Goal: Transaction & Acquisition: Purchase product/service

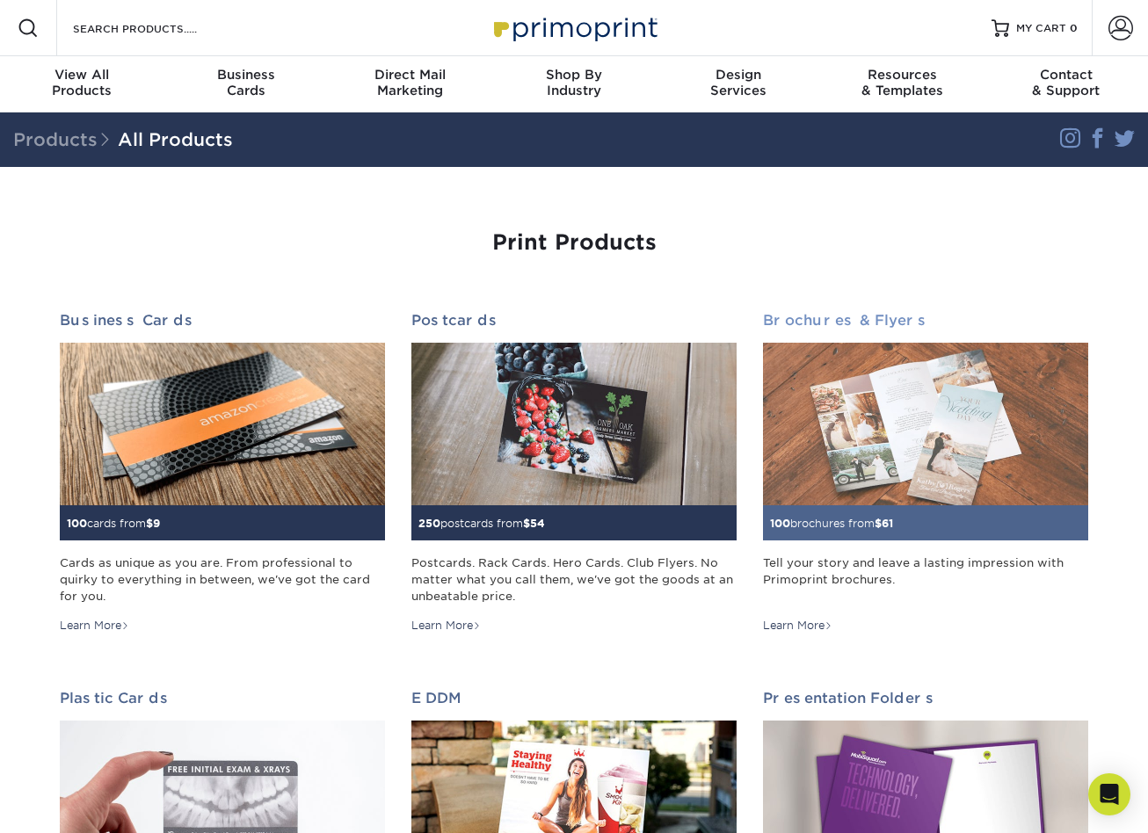
click at [820, 409] on img at bounding box center [925, 424] width 325 height 163
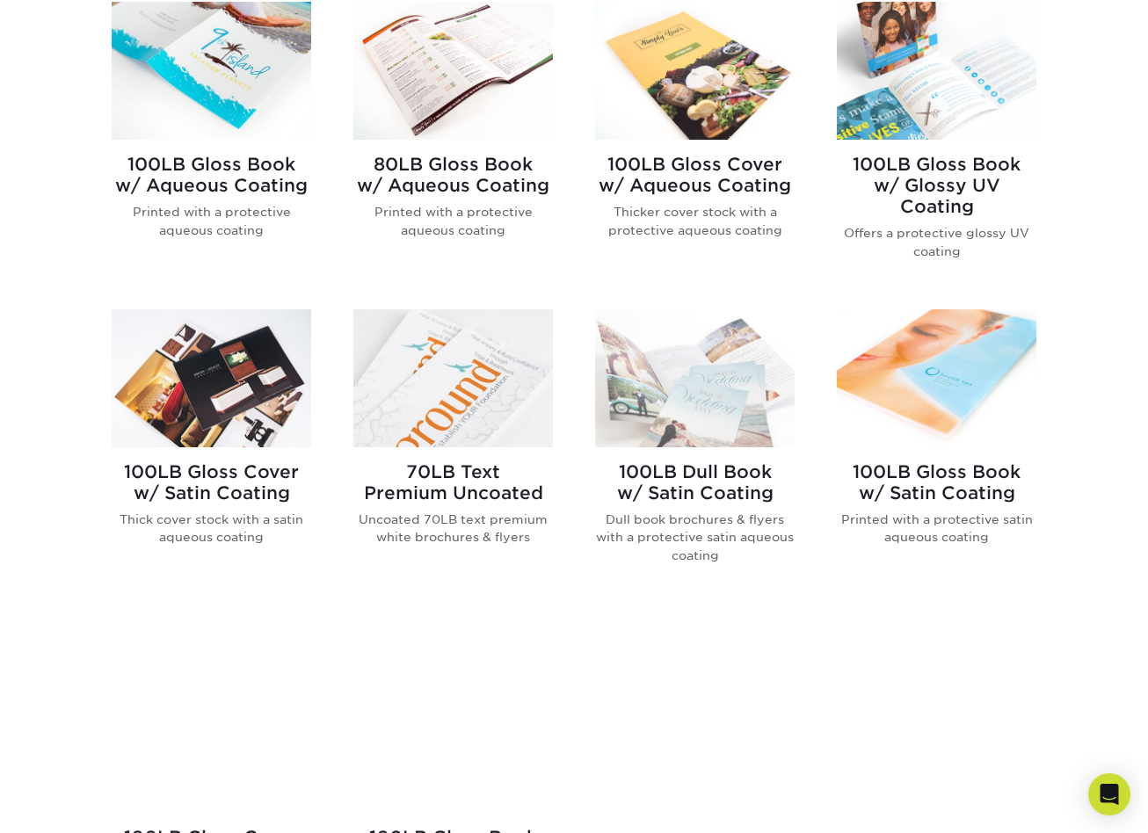
scroll to position [768, 0]
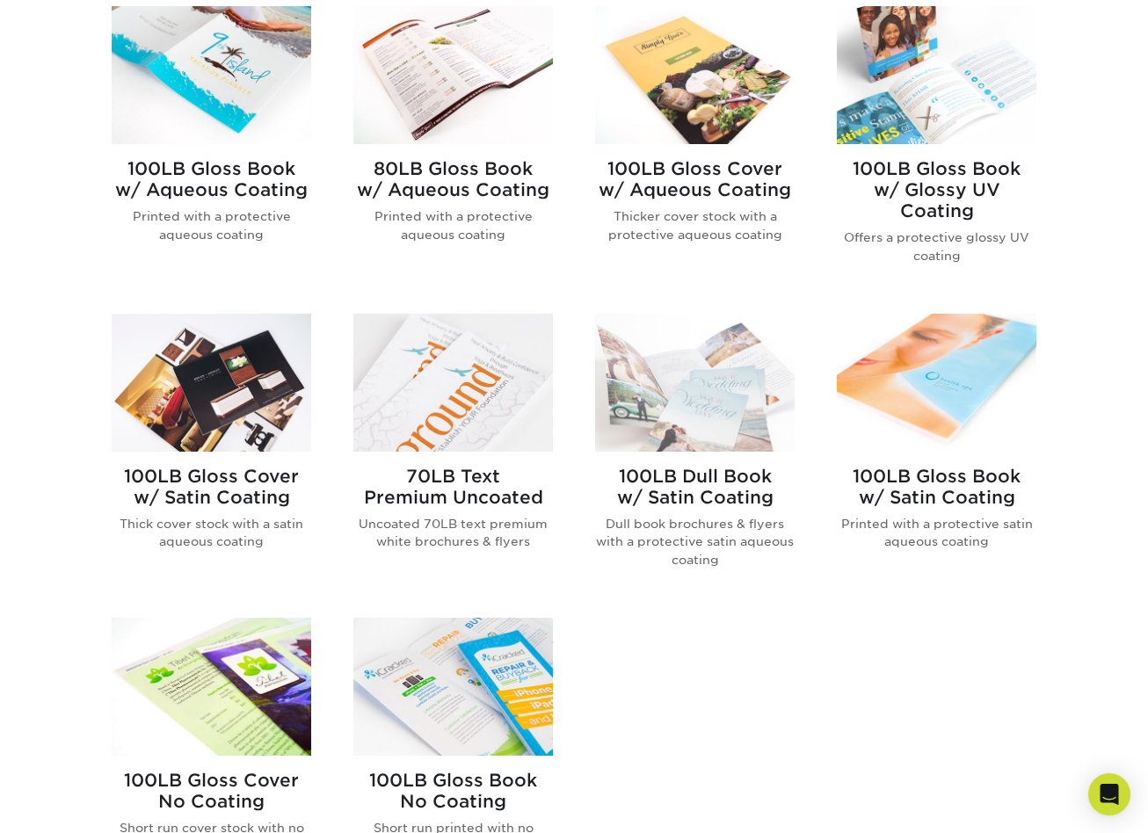
click at [252, 165] on h2 "100LB Gloss Book w/ Aqueous Coating" at bounding box center [211, 179] width 199 height 42
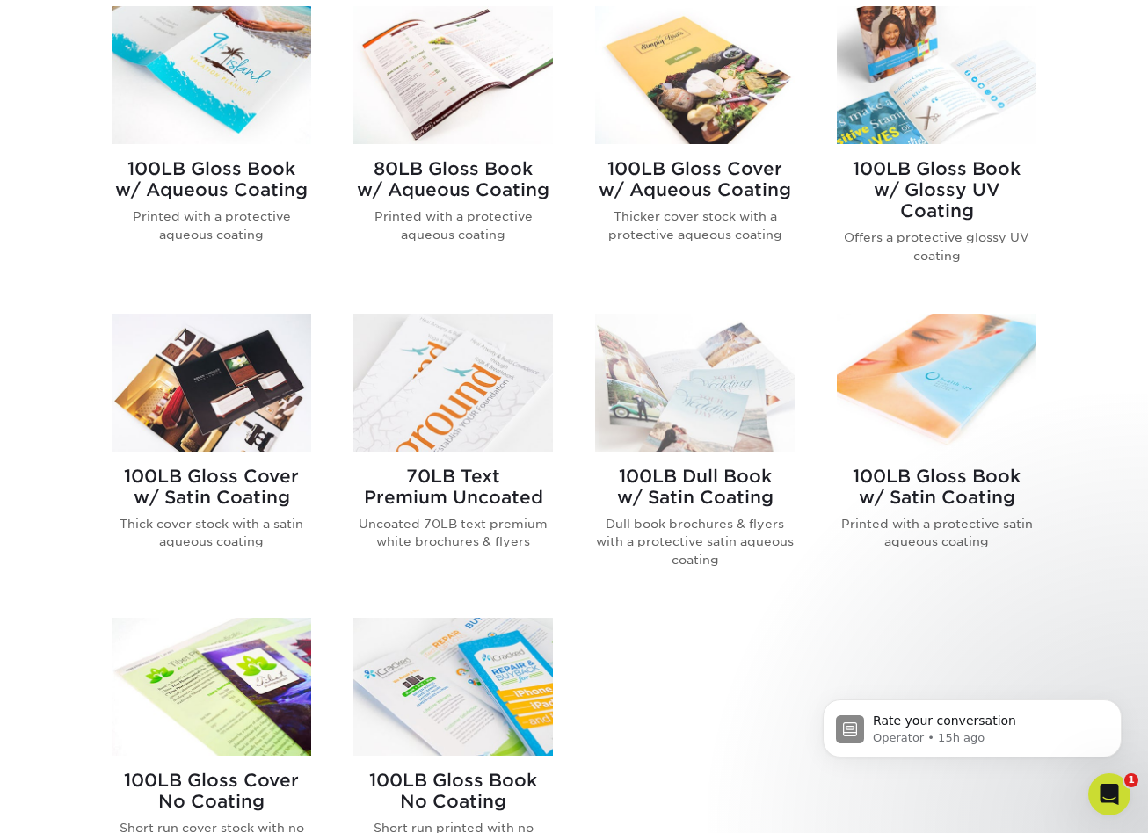
scroll to position [0, 0]
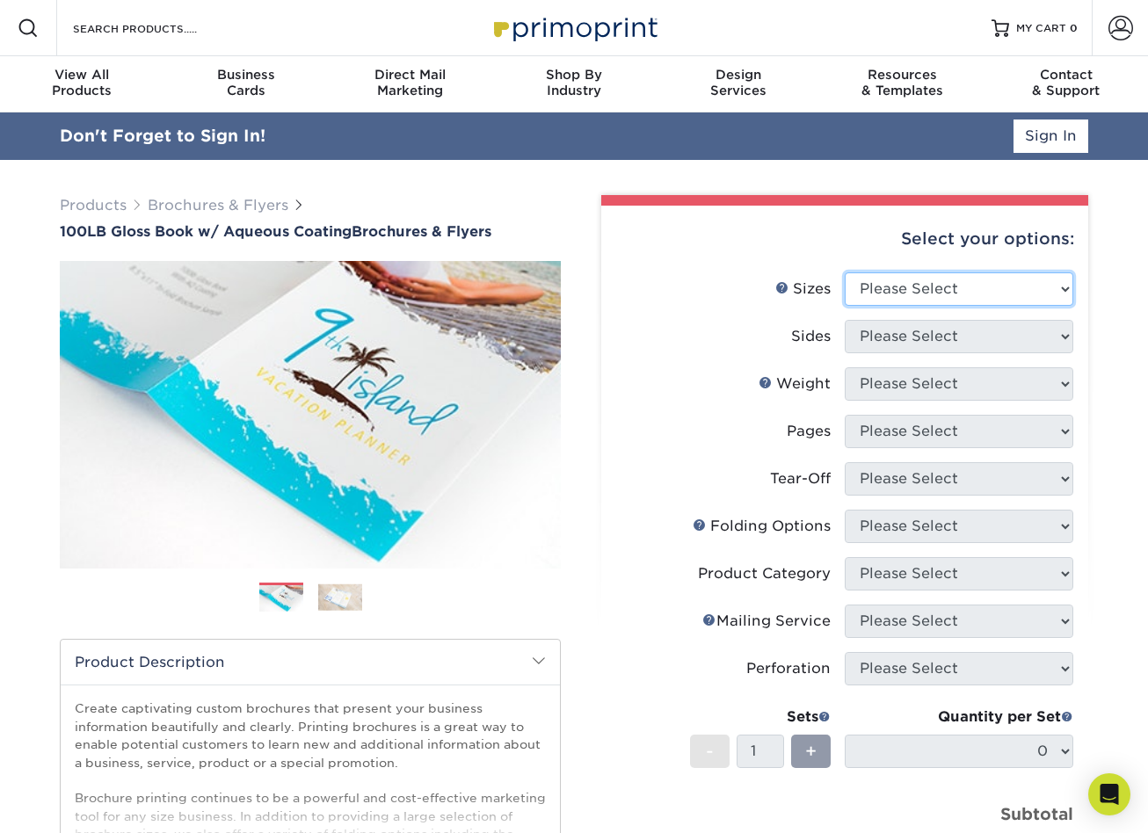
click at [897, 288] on select "Please Select 3.5" x 8.5" 3.5" x 11" 3.67" x 8.5" 4" x 6" 4" x 8.5" 4" x 9" 4" …" at bounding box center [959, 288] width 228 height 33
select select "3.50x8.50"
click at [845, 272] on select "Please Select 3.5" x 8.5" 3.5" x 11" 3.67" x 8.5" 4" x 6" 4" x 8.5" 4" x 9" 4" …" at bounding box center [959, 288] width 228 height 33
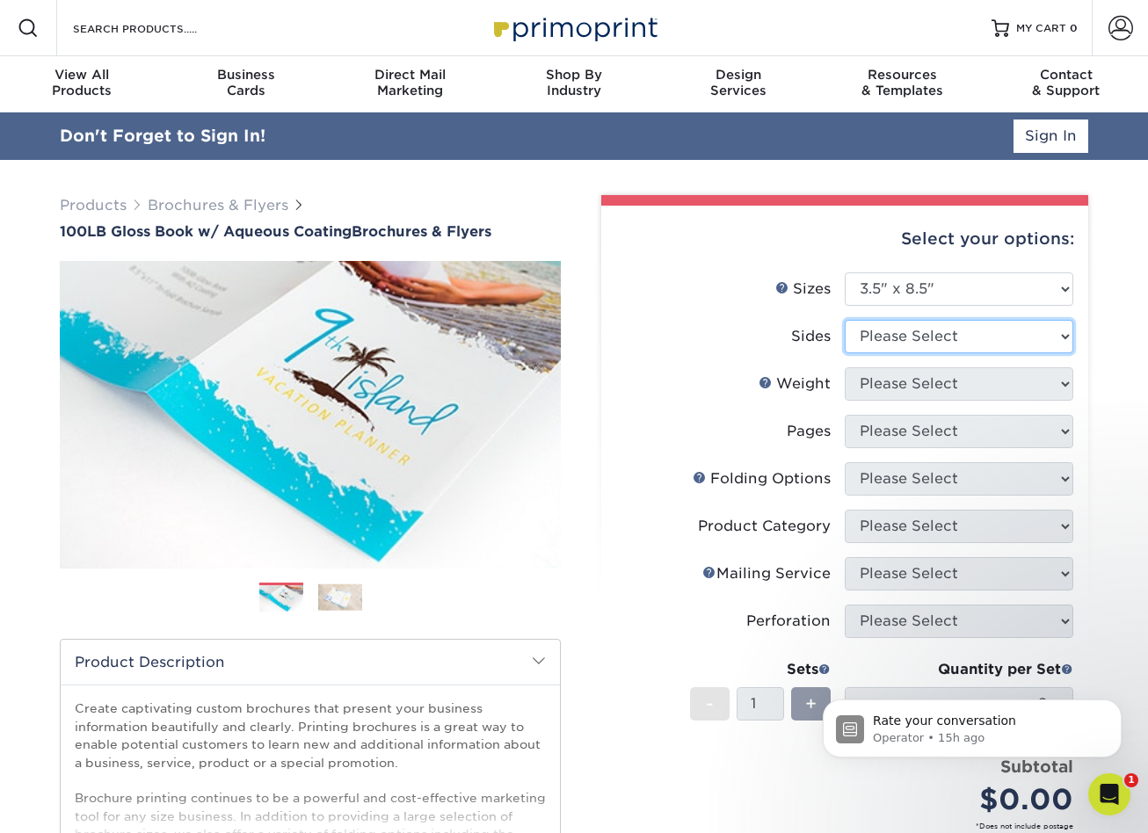
click at [894, 337] on select "Please Select Print Both Sides Print Front Only" at bounding box center [959, 336] width 228 height 33
